Goal: Check status: Check status

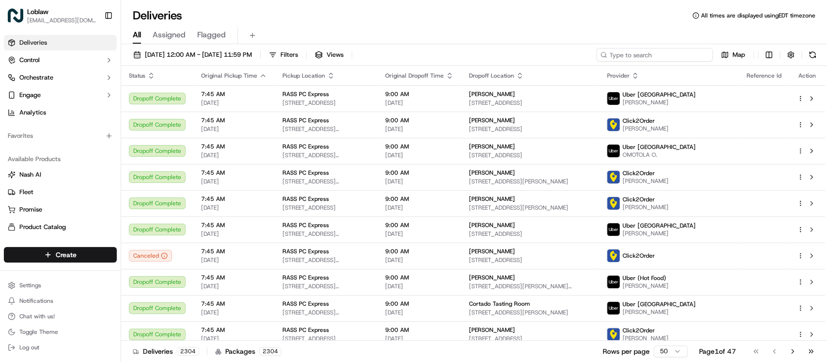
click at [650, 60] on input at bounding box center [655, 55] width 116 height 14
paste input "531900013670089"
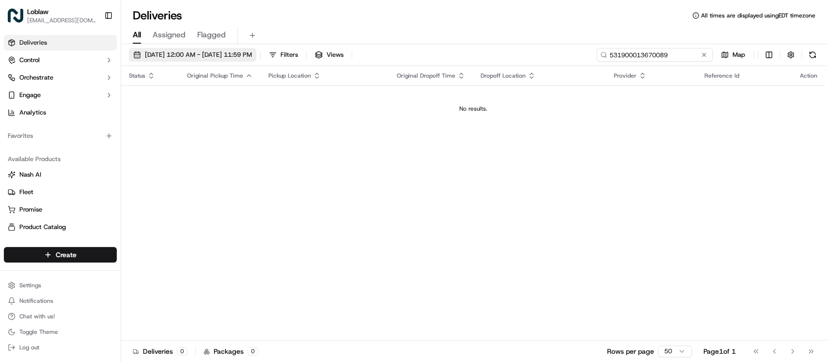
type input "531900013670089"
click at [252, 52] on span "Sep 19 2025 12:00 AM - Sep 26 2025 11:59 PM" at bounding box center [198, 54] width 107 height 9
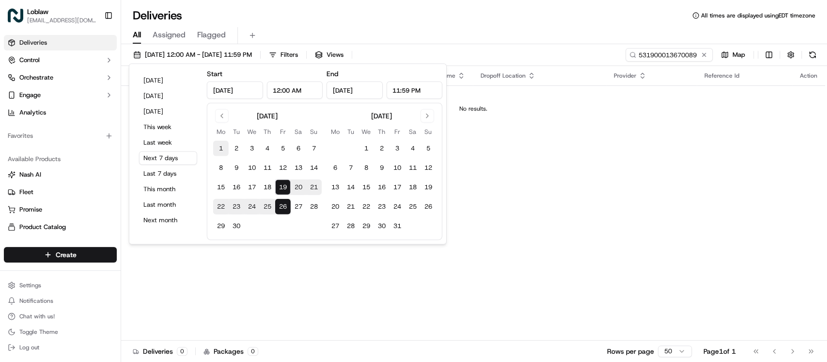
click at [227, 146] on button "1" at bounding box center [221, 149] width 16 height 16
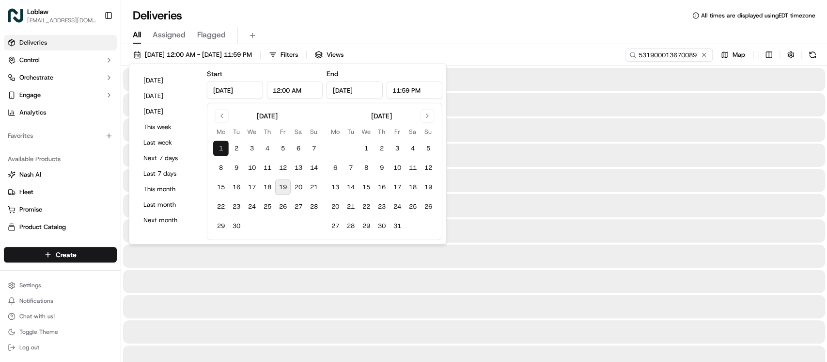
type input "Sep 1, 2025"
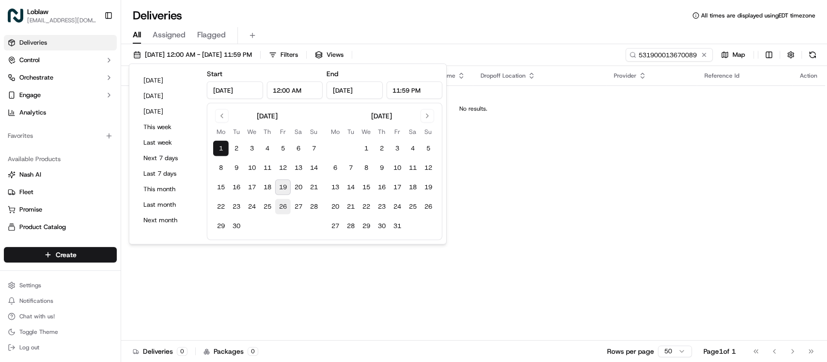
click at [280, 200] on button "26" at bounding box center [283, 207] width 16 height 16
type input "Sep 26, 2025"
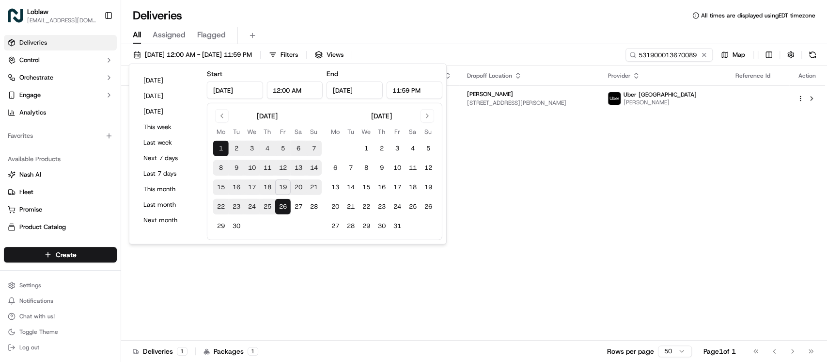
click at [549, 45] on div "Sep 1 2025 12:00 AM - Sep 26 2025 11:59 PM Filters Views 531900013670089 Map St…" at bounding box center [474, 203] width 706 height 319
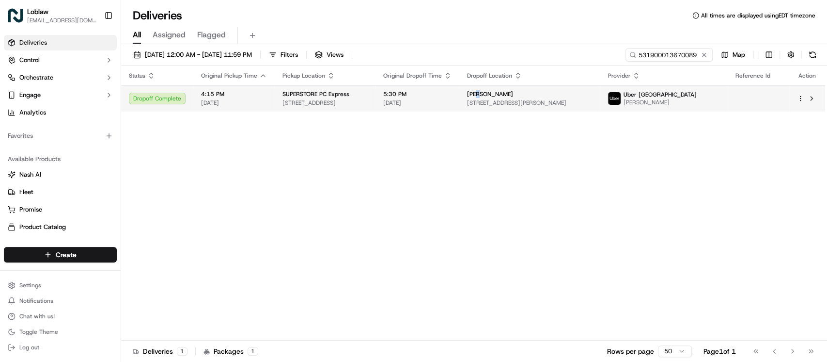
click at [513, 94] on span "[PERSON_NAME]" at bounding box center [490, 94] width 46 height 8
click at [460, 106] on td "5:30 PM Sep 15 2025" at bounding box center [418, 98] width 84 height 26
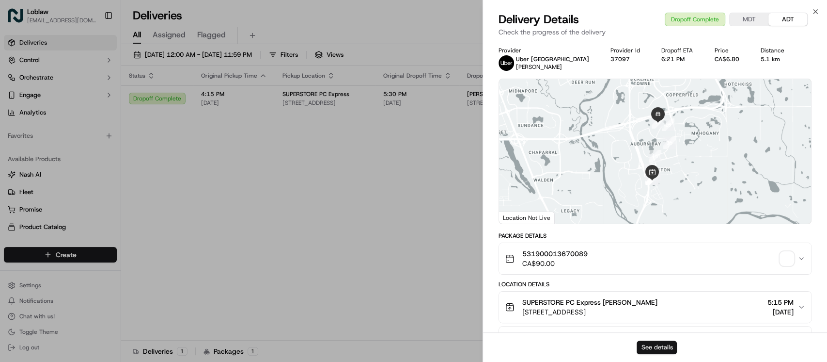
click at [647, 344] on button "See details" at bounding box center [657, 347] width 40 height 14
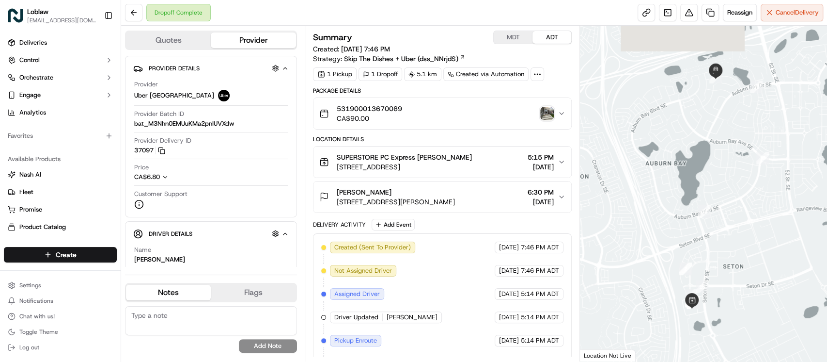
click at [547, 112] on img "button" at bounding box center [547, 114] width 14 height 14
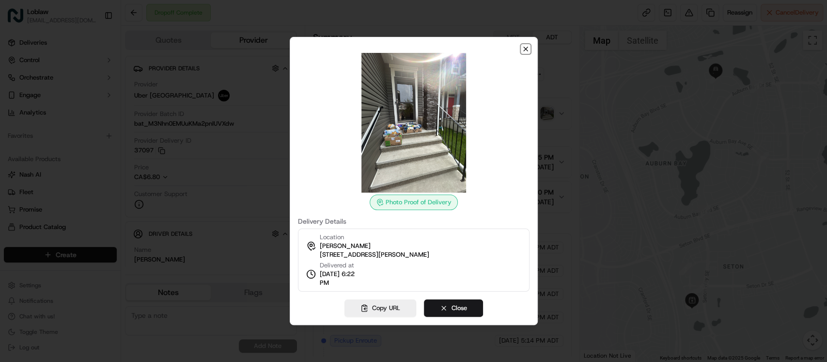
click at [523, 51] on icon "button" at bounding box center [526, 49] width 8 height 8
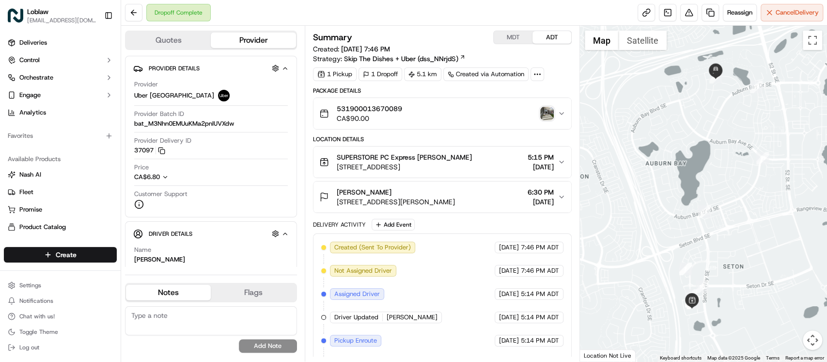
click at [547, 117] on img "button" at bounding box center [547, 114] width 14 height 14
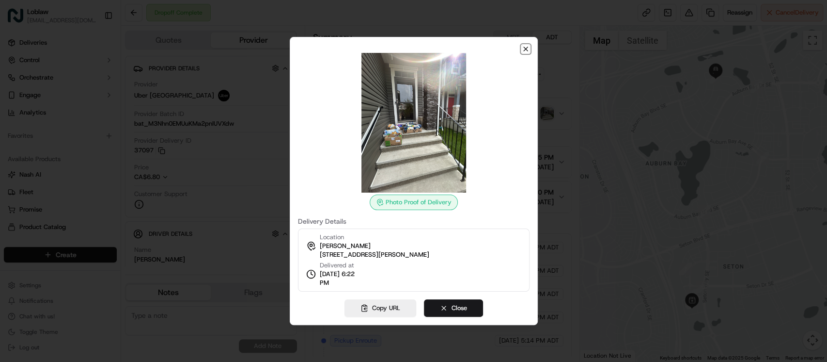
click at [525, 46] on icon "button" at bounding box center [526, 49] width 8 height 8
